Goal: Ask a question

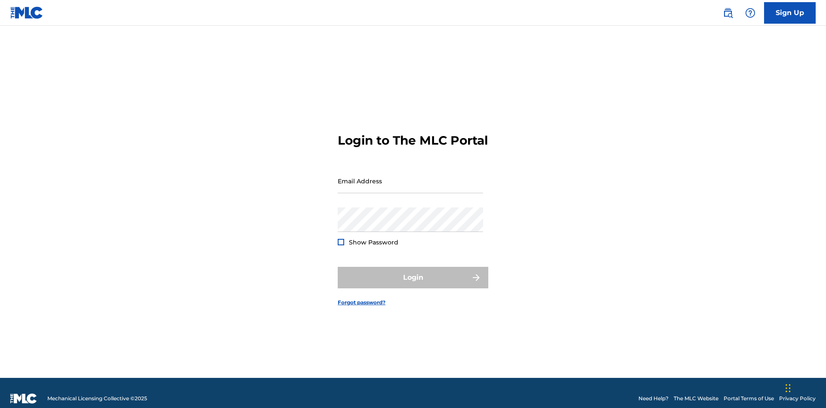
scroll to position [11, 0]
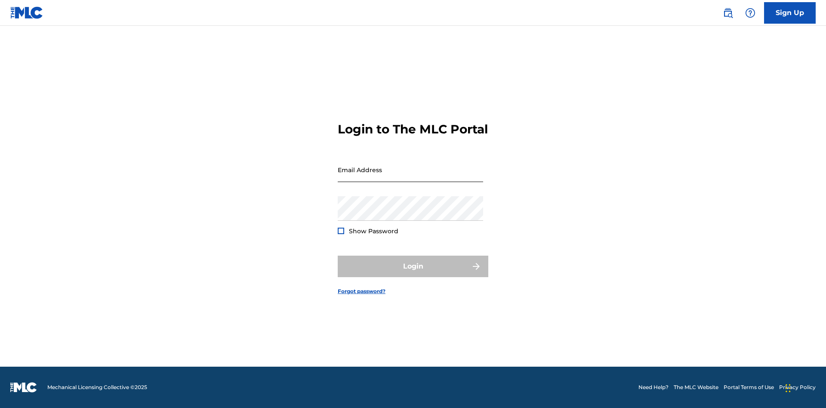
click at [411, 177] on input "Email Address" at bounding box center [410, 170] width 145 height 25
type input "Duke.McTesterson@gmail.com"
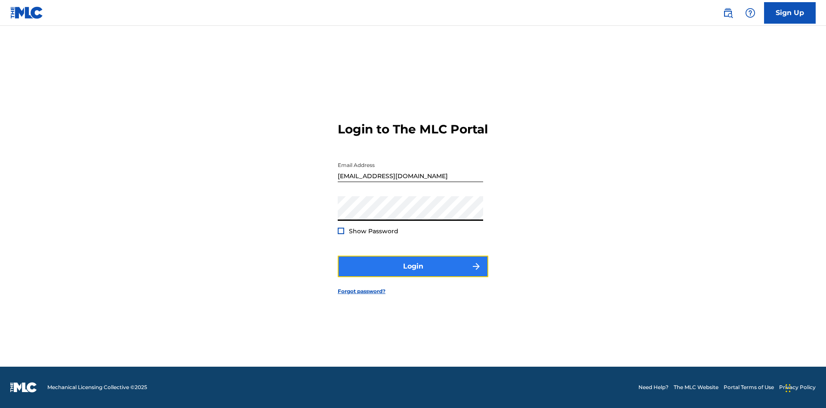
click at [413, 274] on button "Login" at bounding box center [413, 267] width 151 height 22
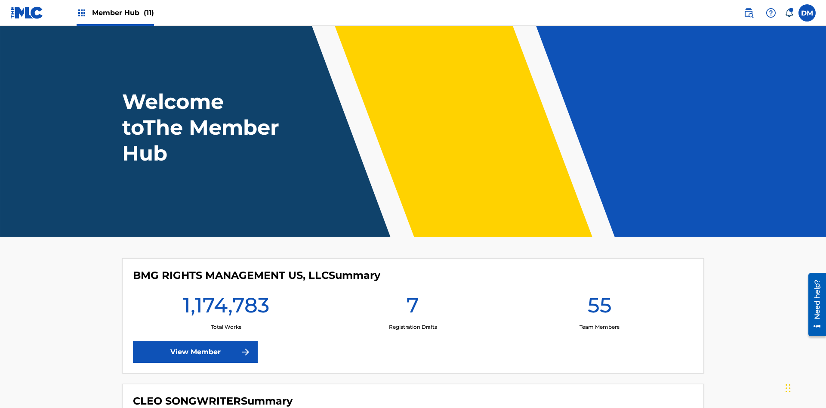
scroll to position [37, 0]
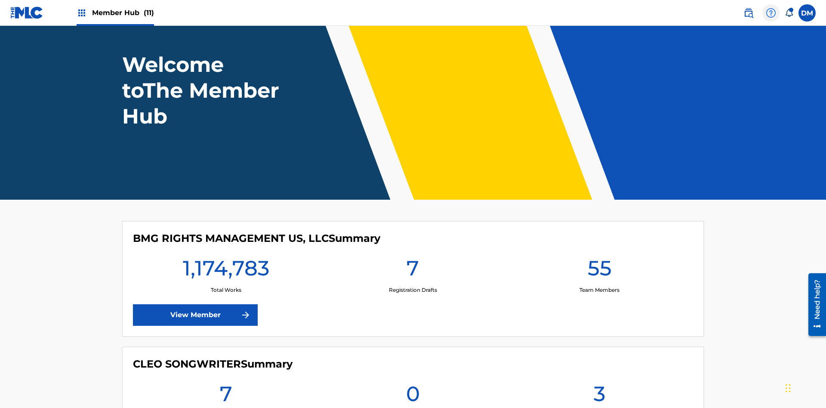
click at [771, 12] on img at bounding box center [771, 13] width 10 height 10
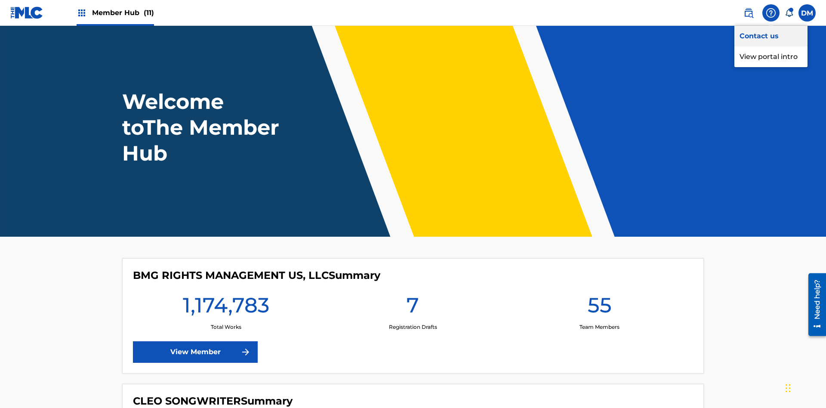
click at [771, 36] on link "Contact us" at bounding box center [771, 36] width 73 height 21
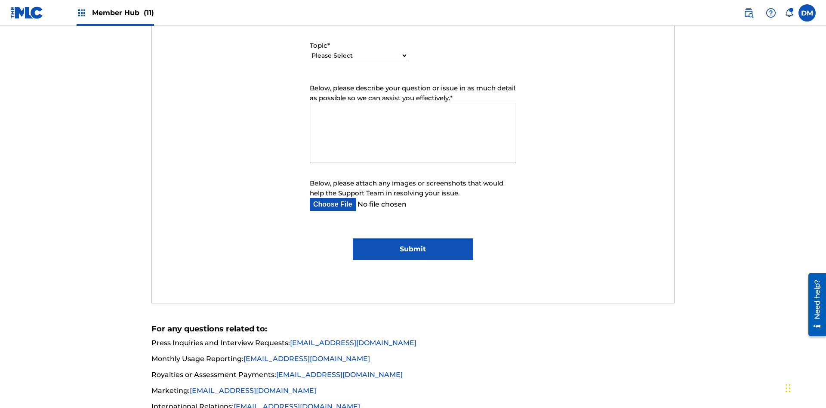
click at [359, 56] on select "Please Select I need help with my account I need help with managing my catalog …" at bounding box center [359, 55] width 98 height 9
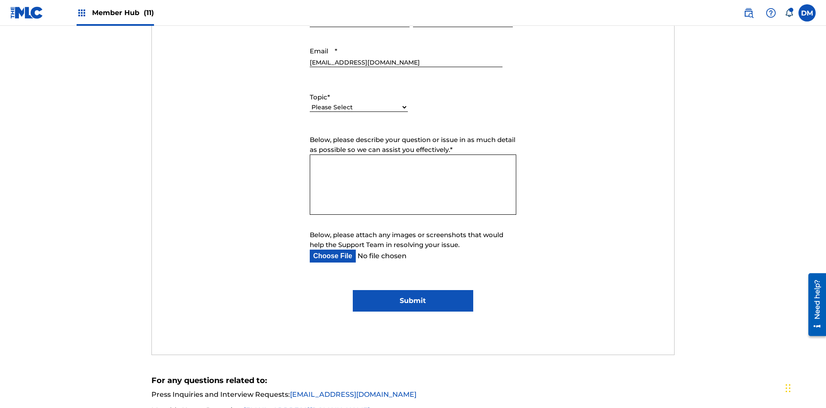
select select "I need help with managing my catalog"
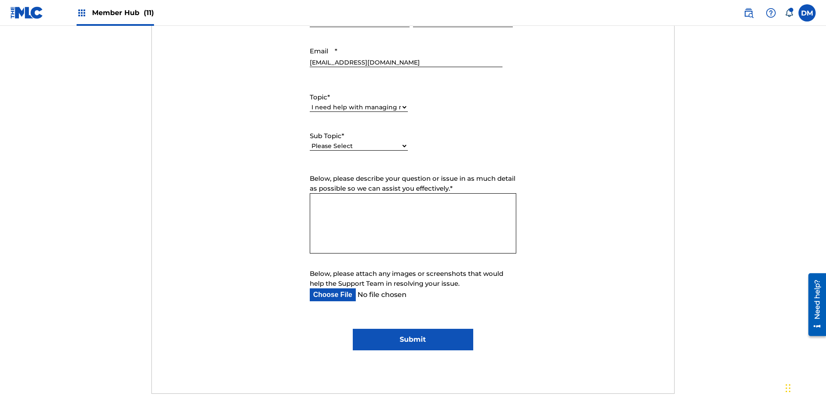
scroll to position [486, 0]
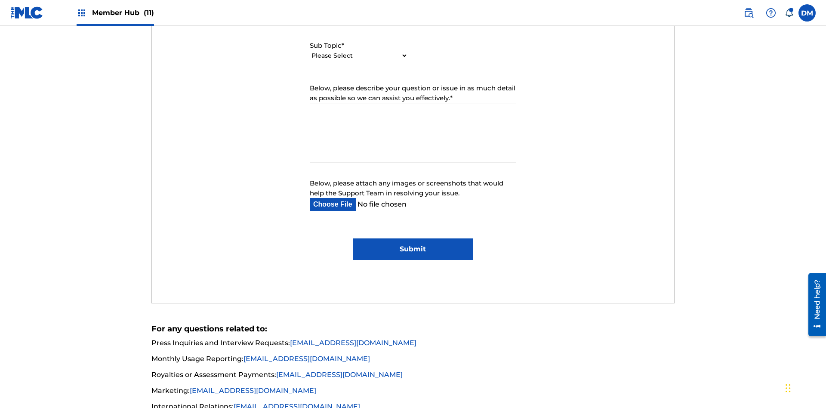
click at [359, 56] on select "Please Select I need help with CWR I need help registering my work(s) in The ML…" at bounding box center [359, 55] width 98 height 9
